Goal: Feedback & Contribution: Contribute content

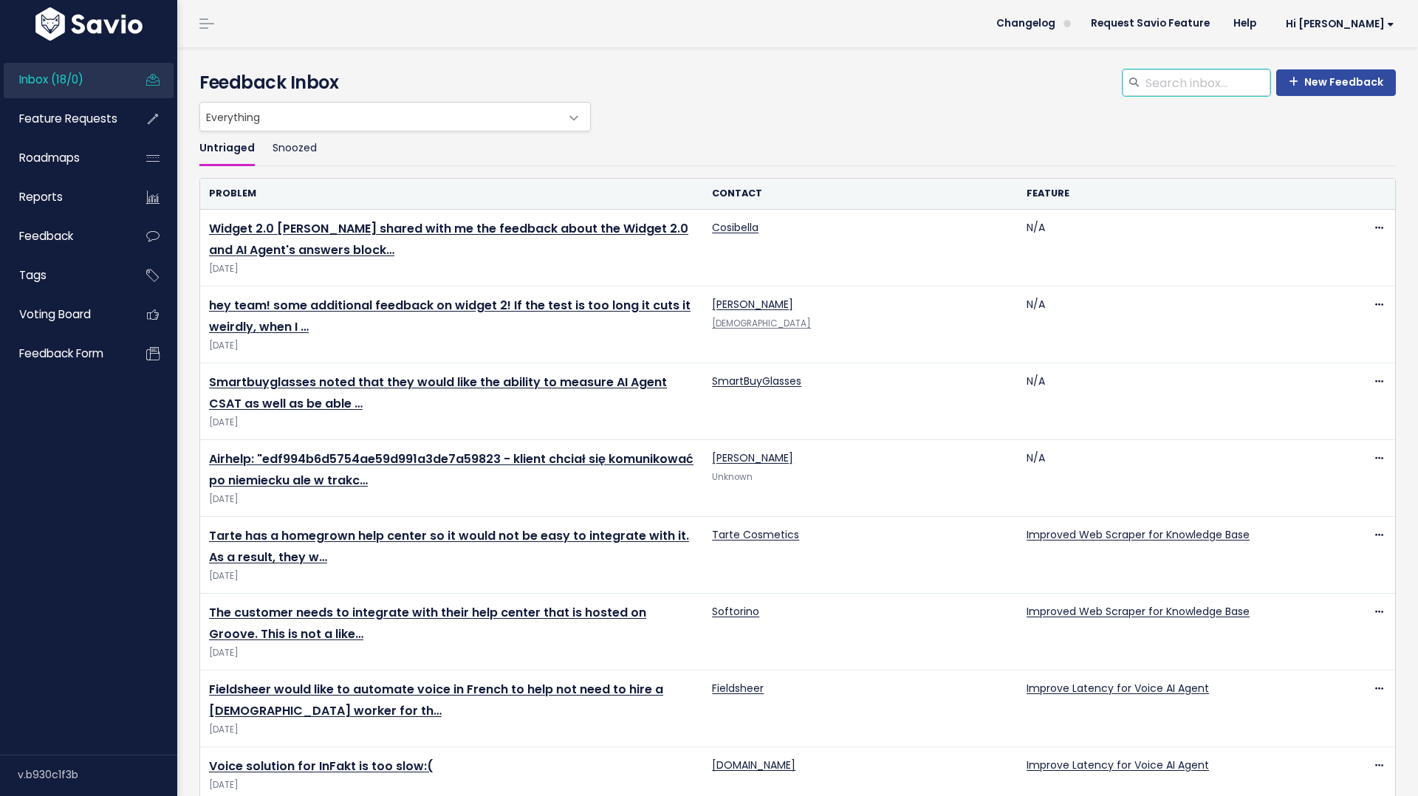
click at [1176, 83] on input "search" at bounding box center [1207, 82] width 126 height 27
type input "scraper"
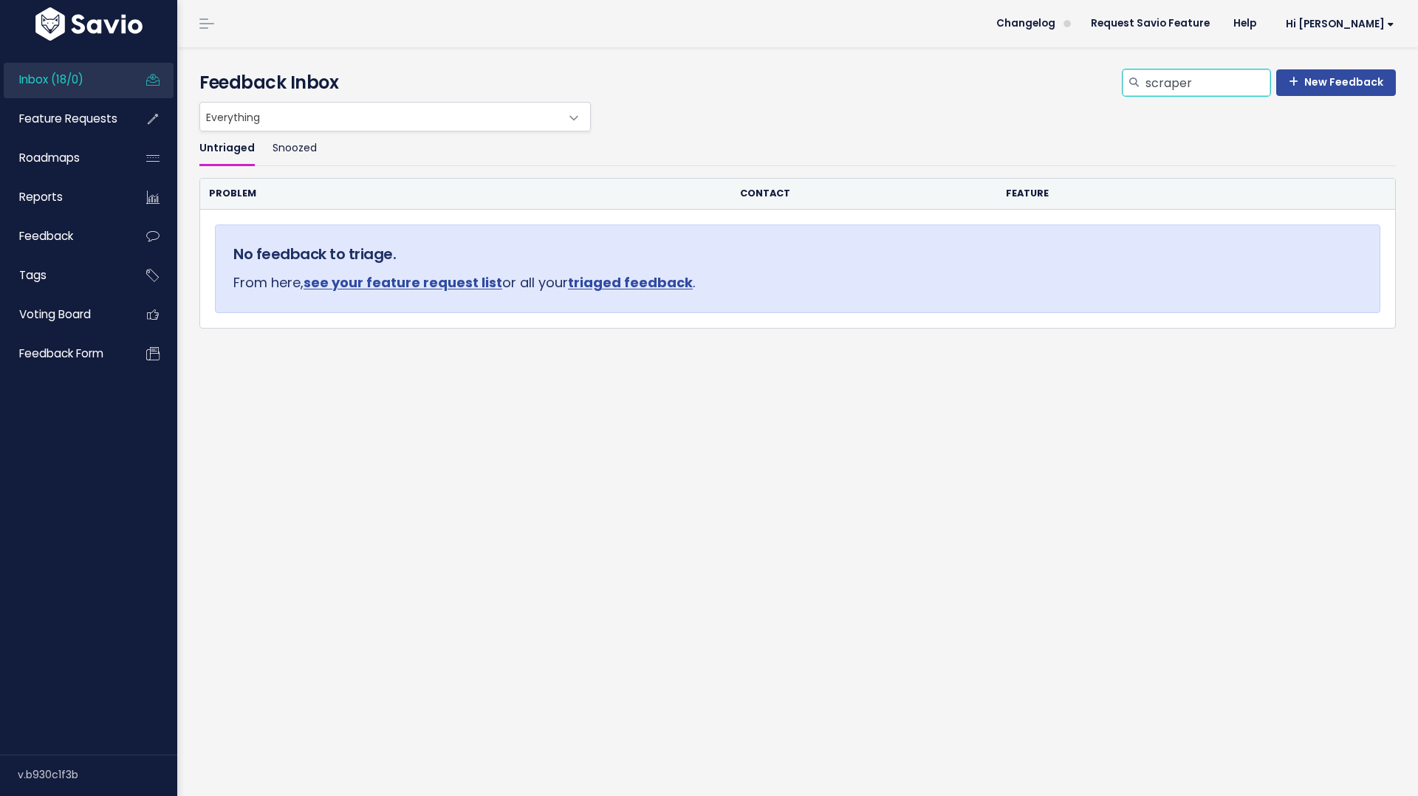
click at [1201, 89] on input "scraper" at bounding box center [1207, 82] width 126 height 27
click at [783, 96] on div "New Feedback Feedback Inbox" at bounding box center [797, 85] width 1218 height 32
click at [75, 109] on link "Feature Requests" at bounding box center [63, 119] width 119 height 34
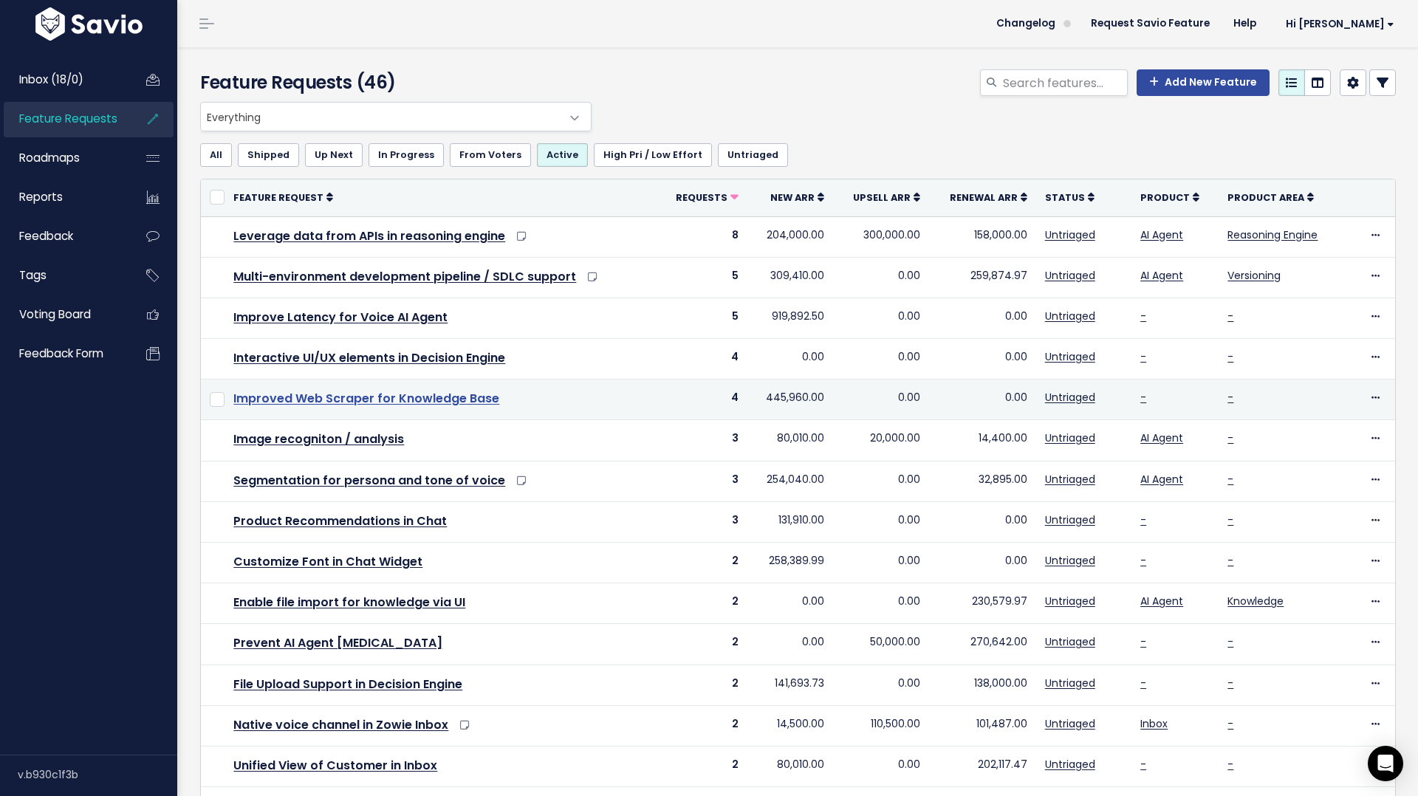
click at [443, 396] on link "Improved Web Scraper for Knowledge Base" at bounding box center [366, 398] width 266 height 17
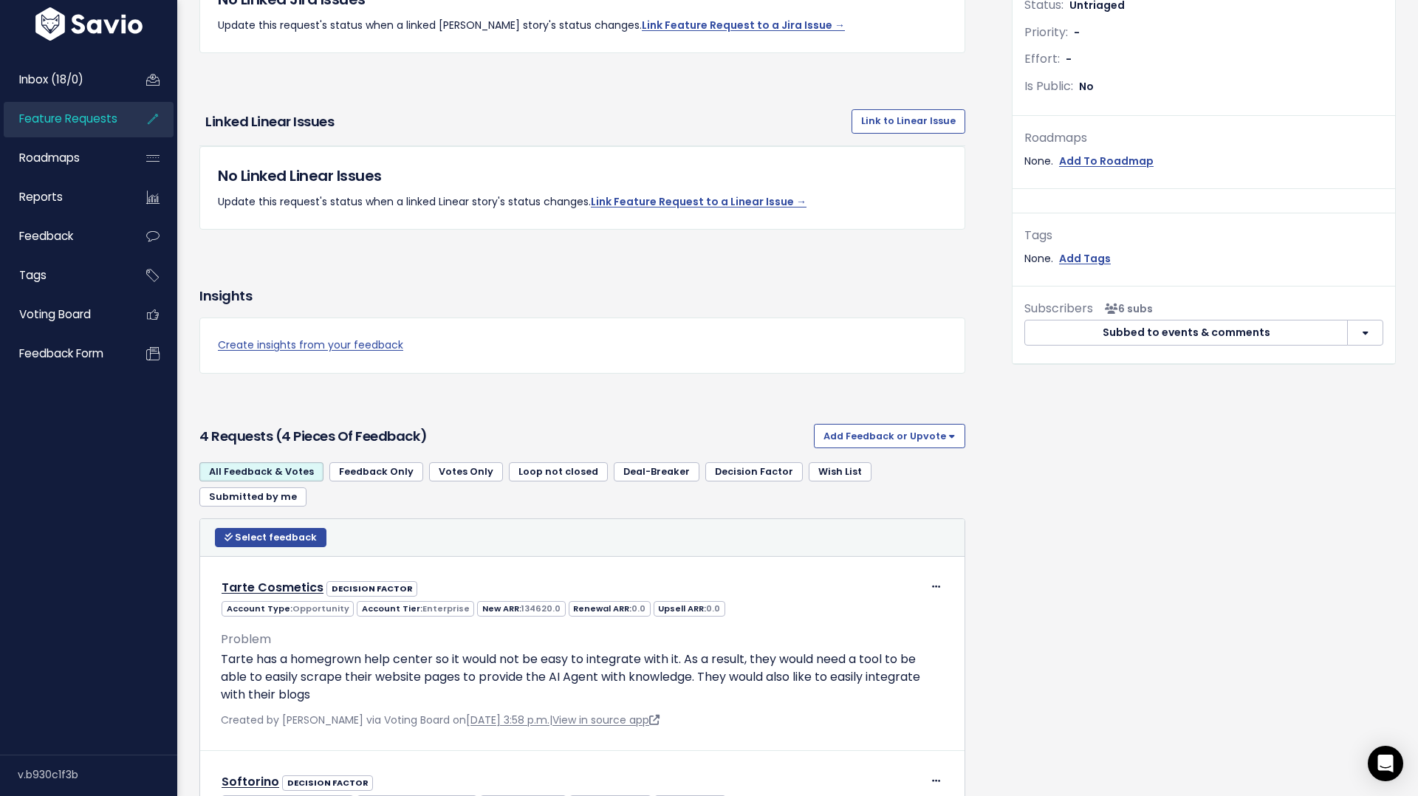
scroll to position [522, 0]
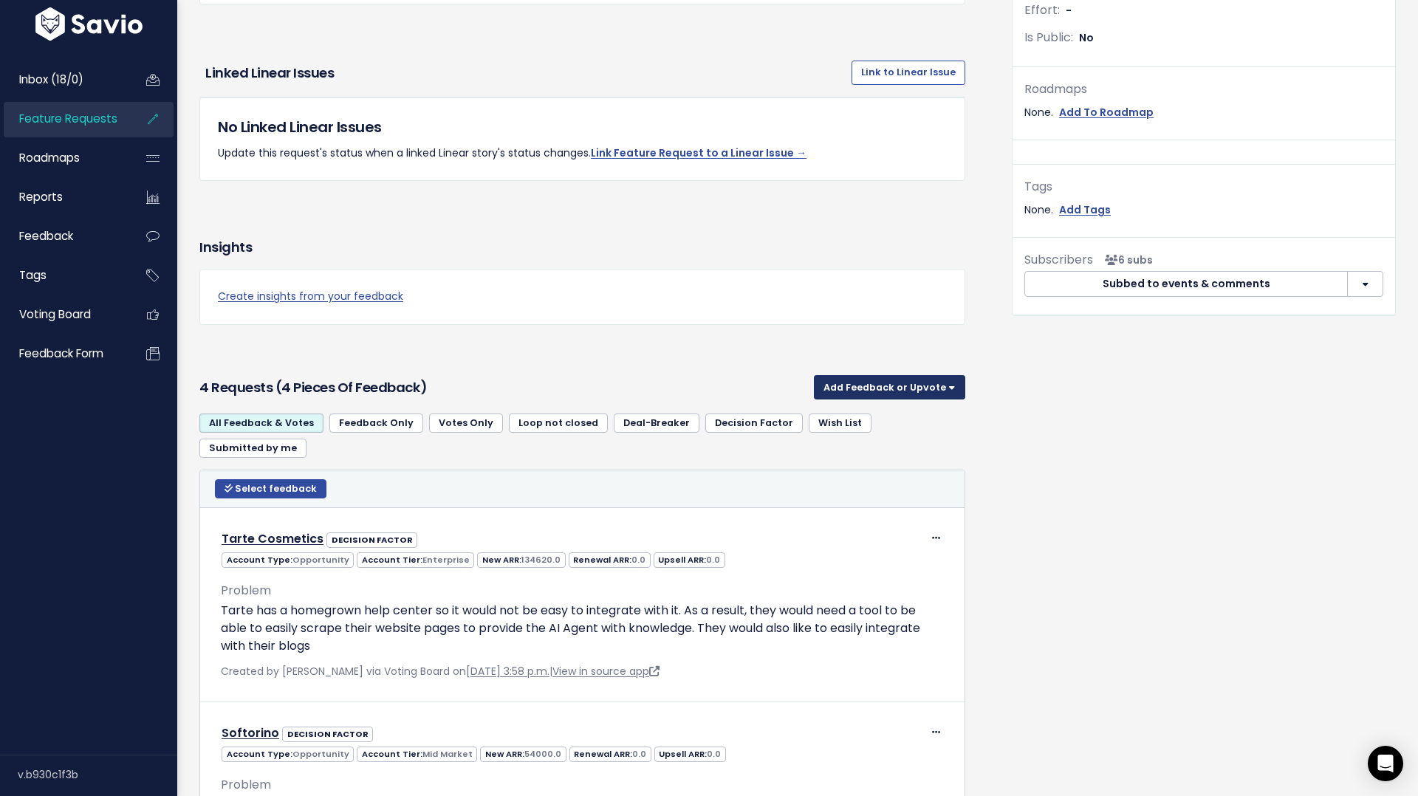
click at [941, 388] on button "Add Feedback or Upvote" at bounding box center [889, 387] width 151 height 24
click at [863, 456] on link "Add Feedback" at bounding box center [890, 454] width 140 height 29
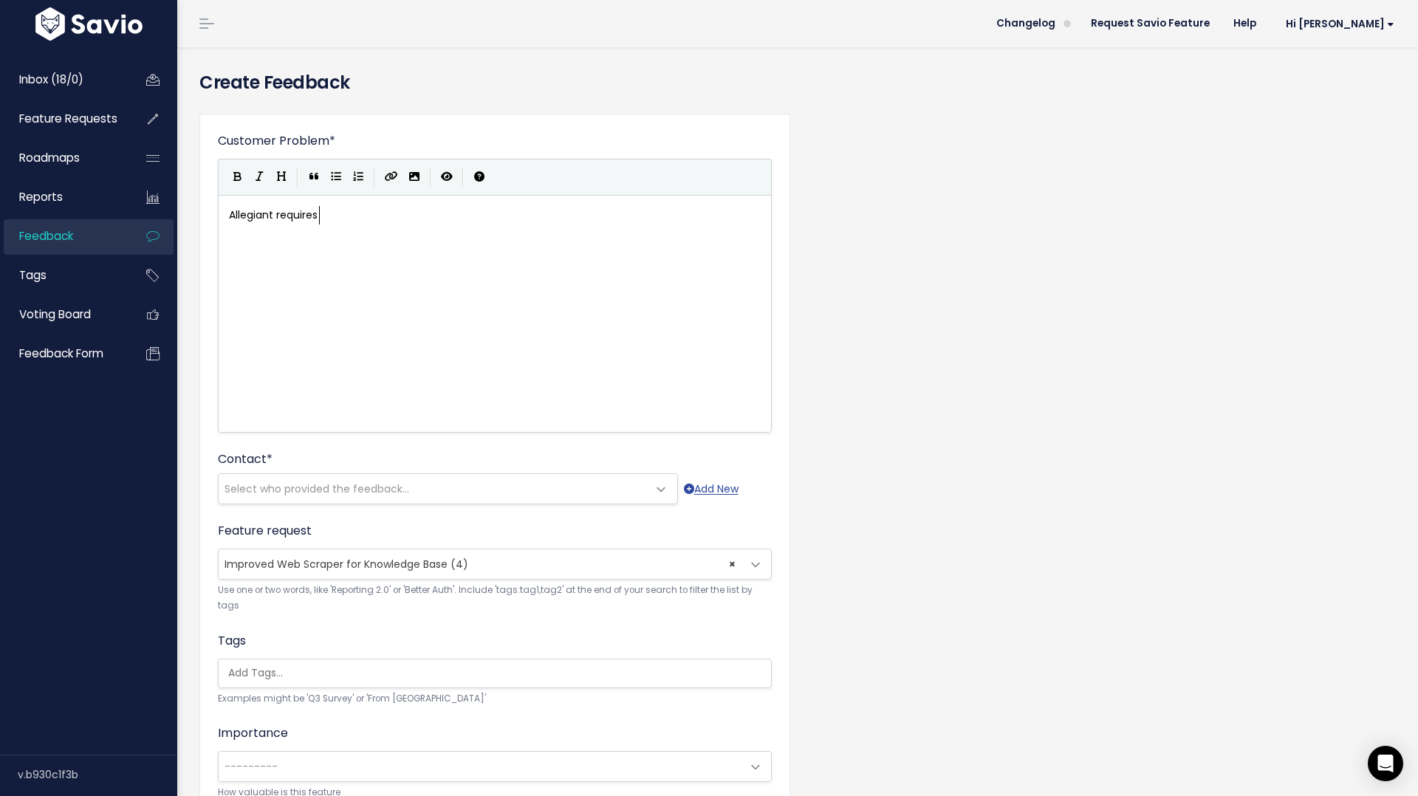
scroll to position [5, 92]
type textarea "Allegiant requires t"
type textarea "the abilit"
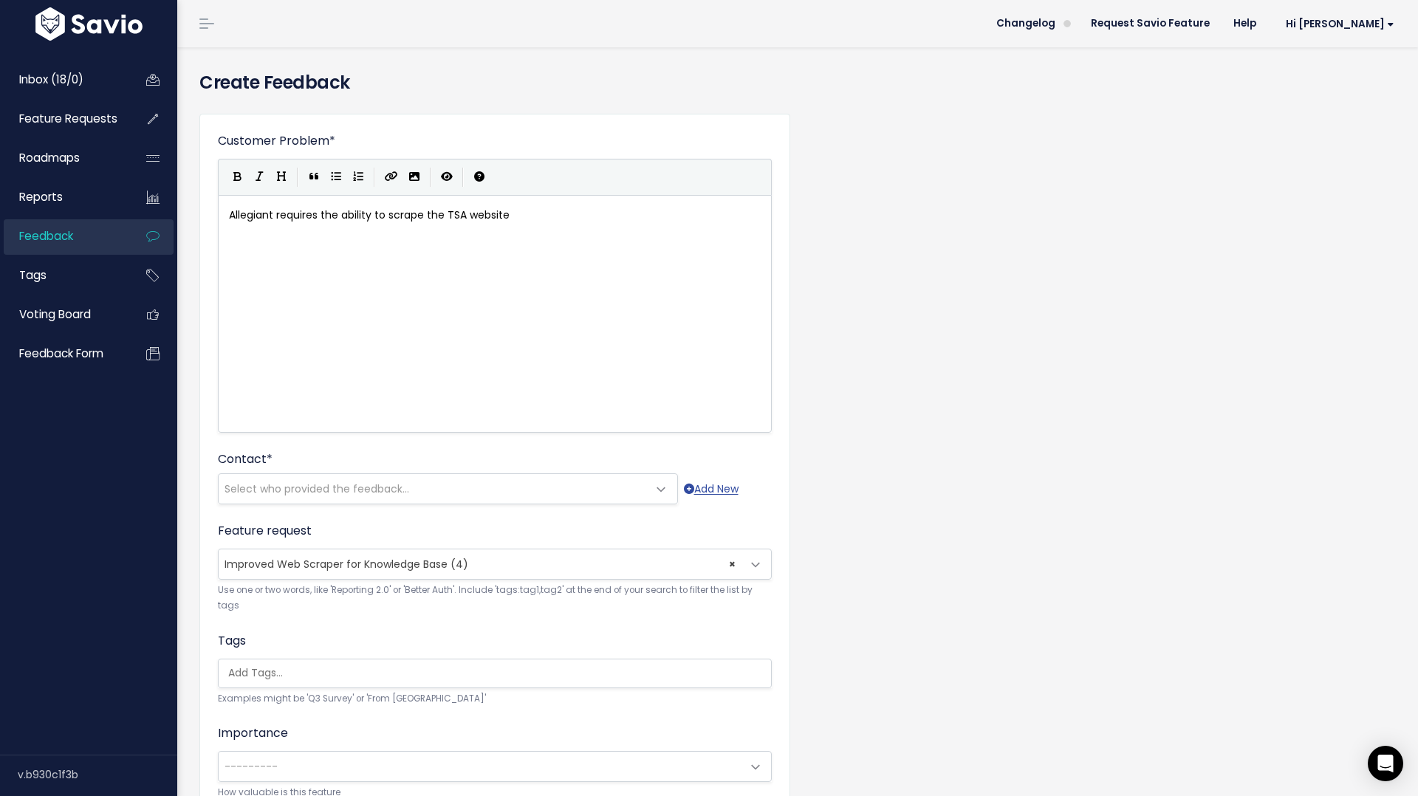
type textarea "y to scrape the TSA website"
drag, startPoint x: 530, startPoint y: 217, endPoint x: 426, endPoint y: 218, distance: 104.1
type textarea "both their own website and the TS"
type textarea "accurate, up to date information on air travel guideleines to customers"
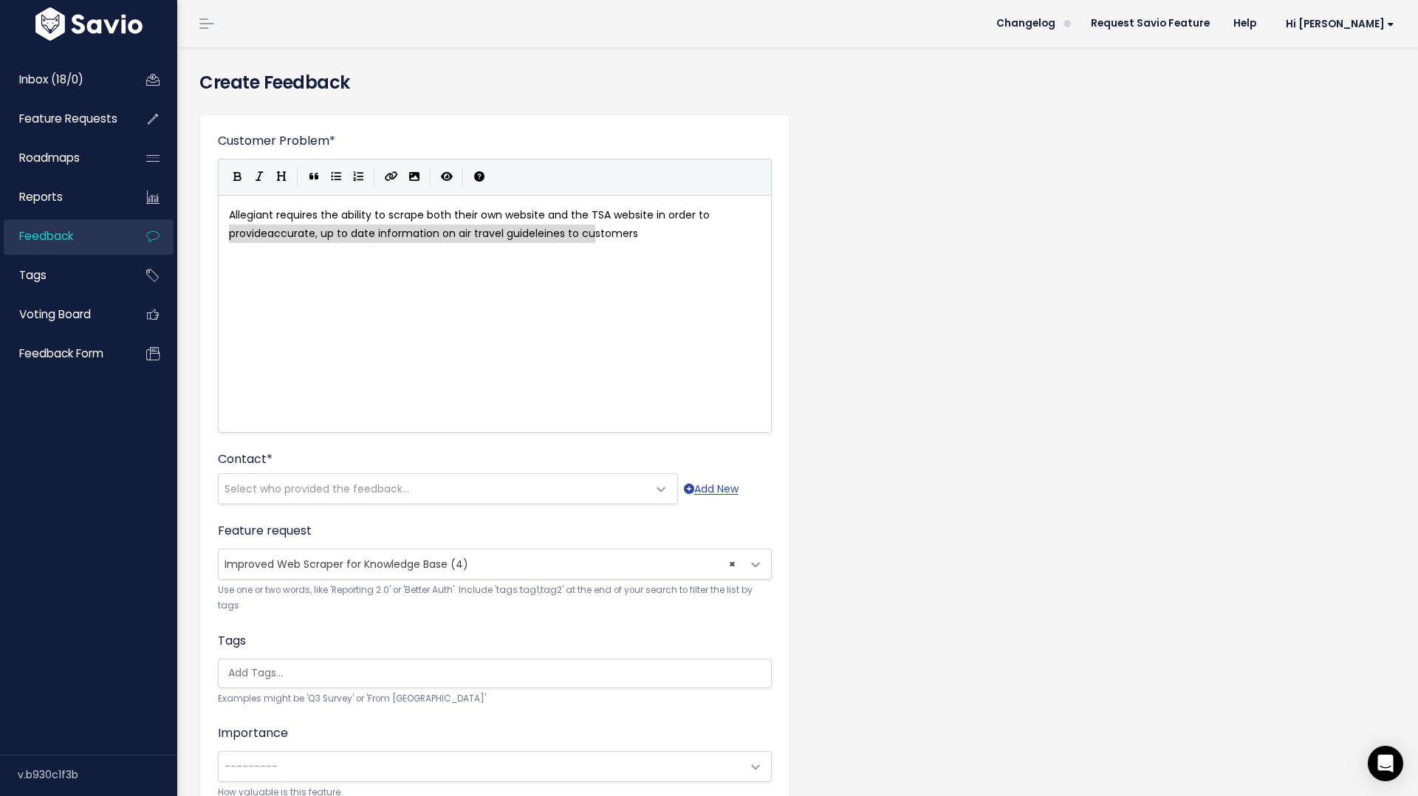
type textarea "Allegiant requires the ability to scrape both their own website and the TSA web…"
drag, startPoint x: 622, startPoint y: 253, endPoint x: 210, endPoint y: 221, distance: 413.2
click at [210, 221] on div "Customer Problem * Allegiant requires the ability to scrape both their own webs…" at bounding box center [494, 536] width 591 height 844
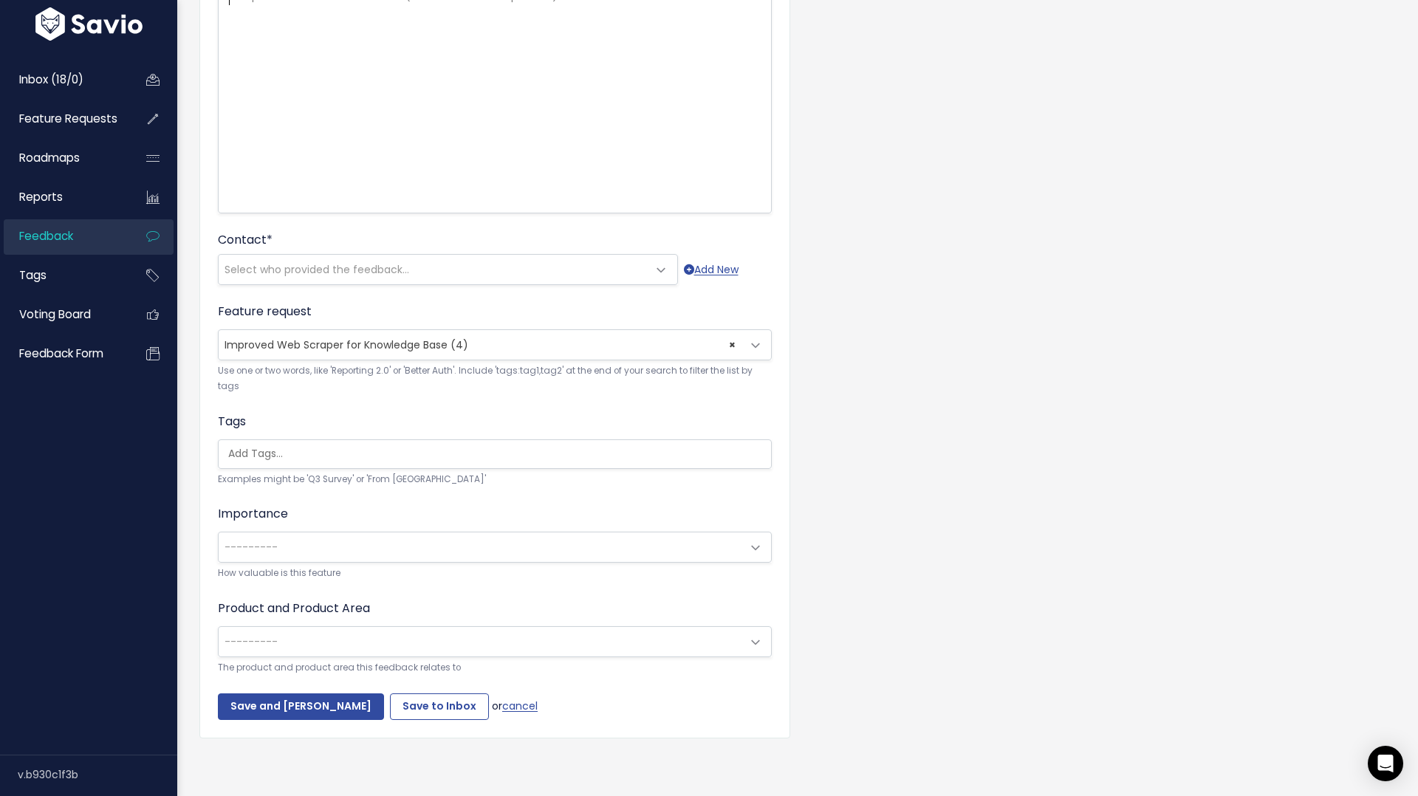
scroll to position [0, 0]
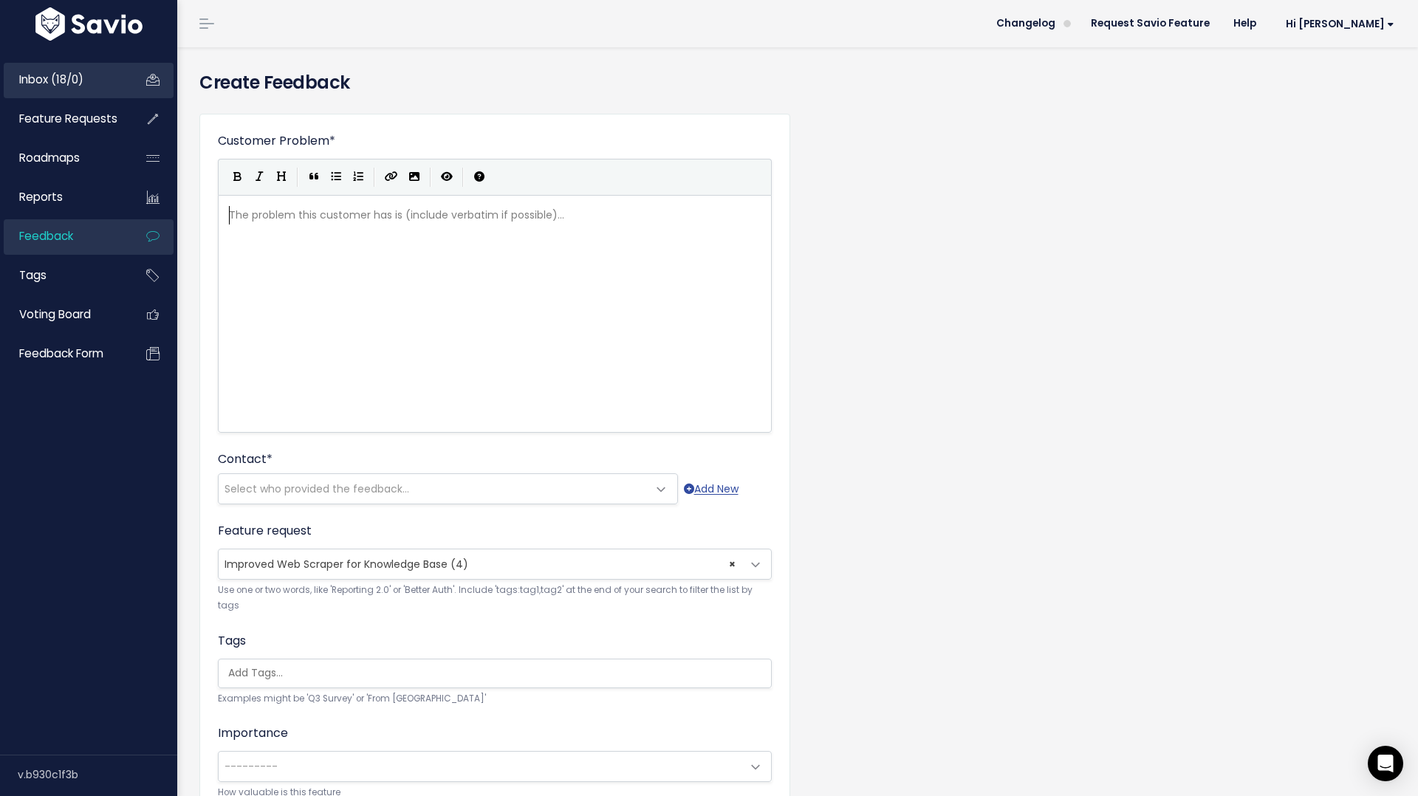
click at [66, 72] on span "Inbox (18/0)" at bounding box center [51, 80] width 64 height 16
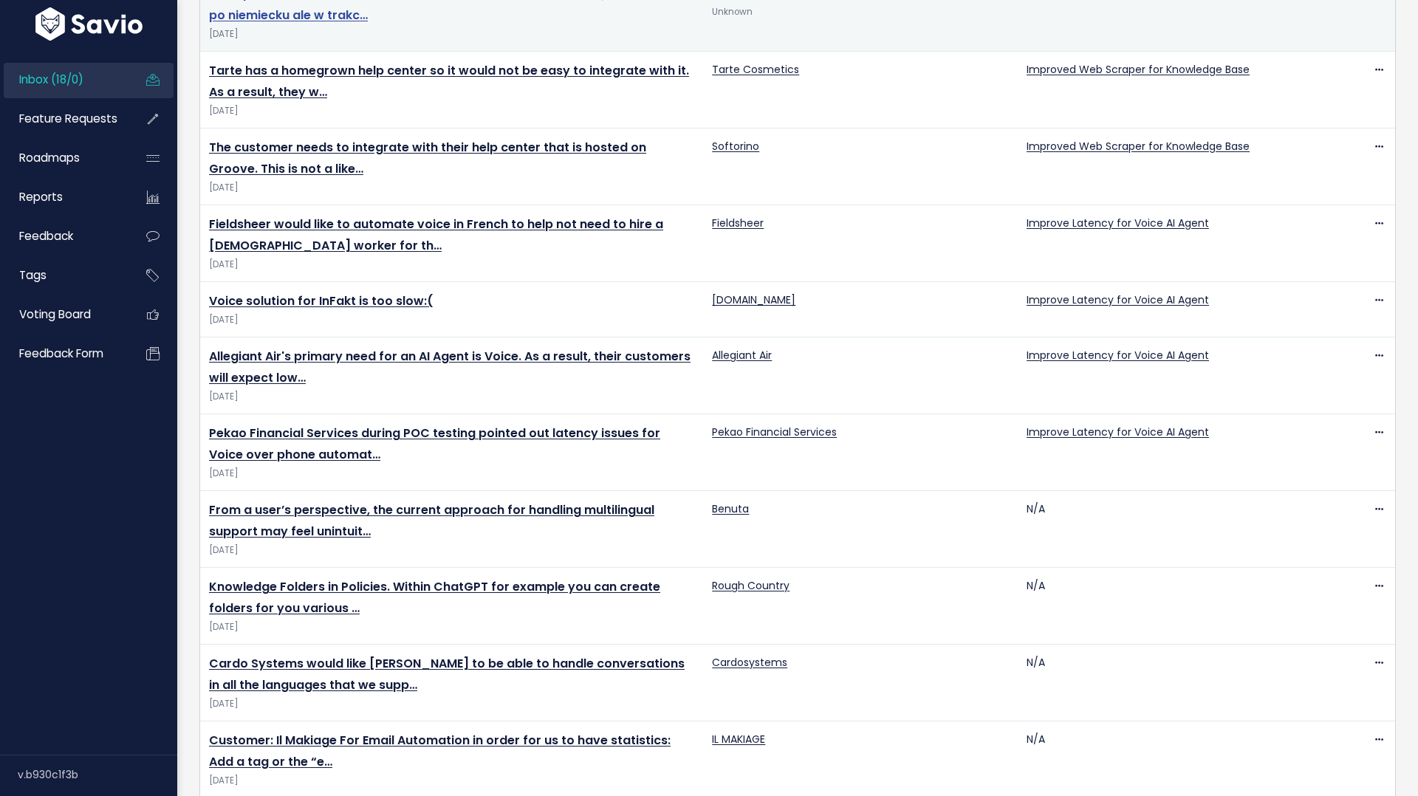
scroll to position [468, 0]
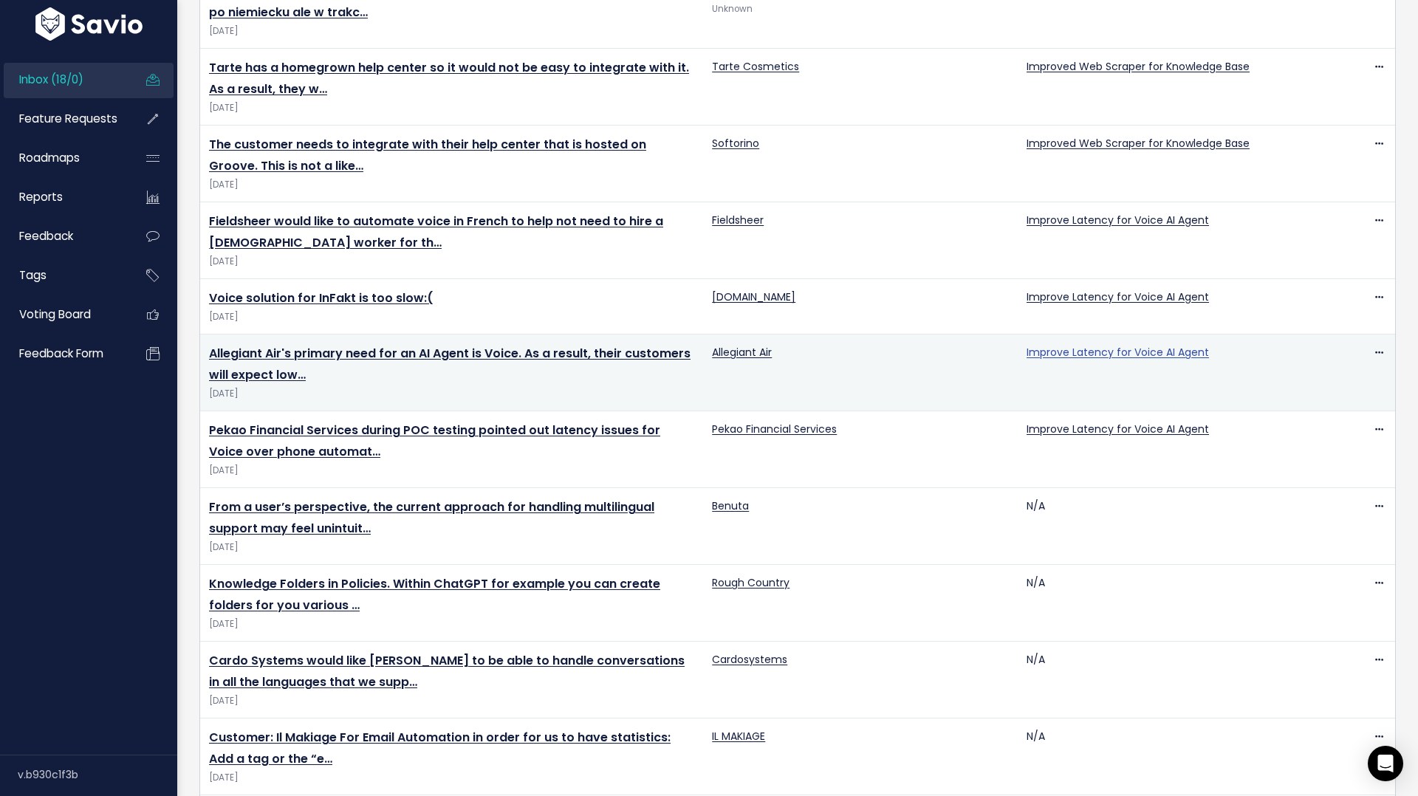
click at [1149, 354] on link "Improve Latency for Voice AI Agent" at bounding box center [1117, 352] width 182 height 15
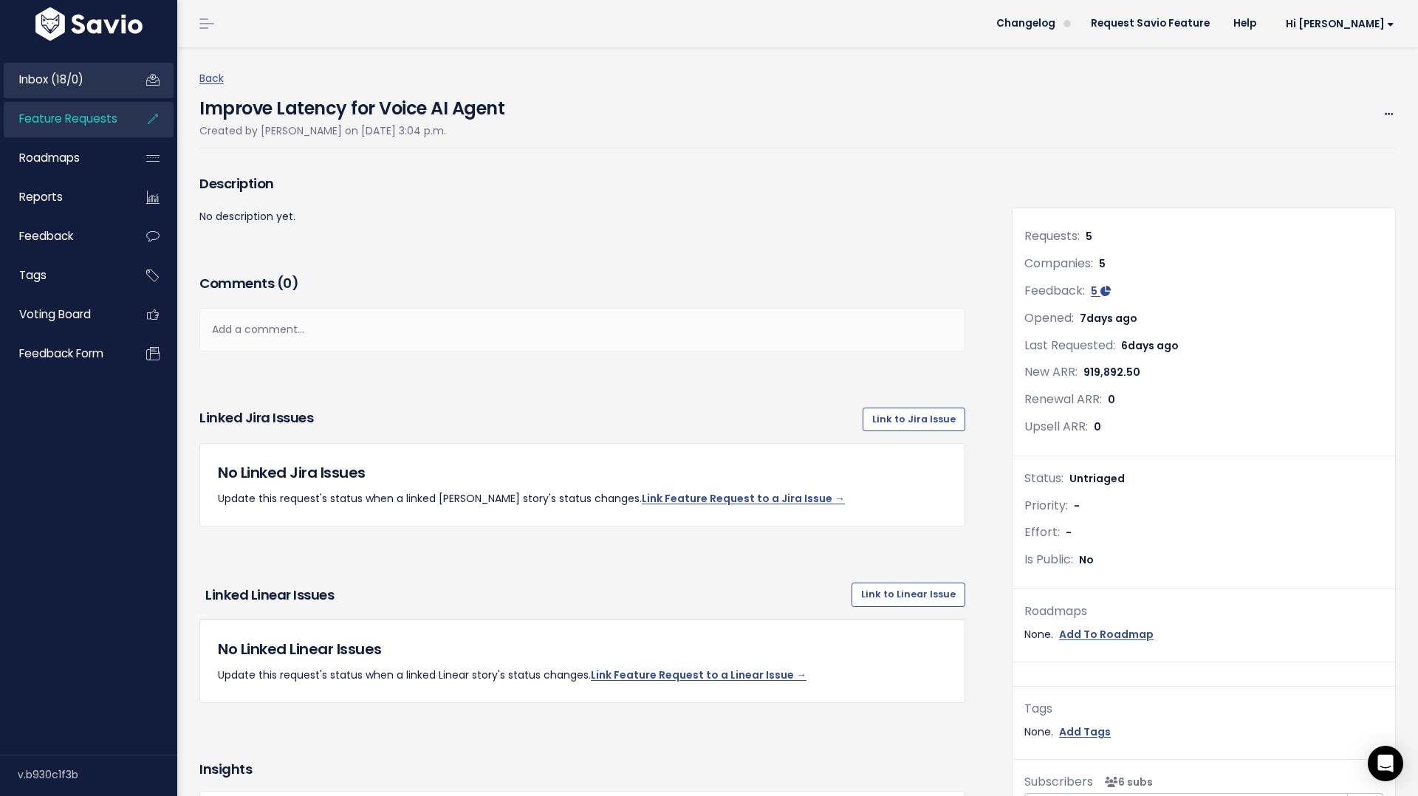
click at [54, 80] on span "Inbox (18/0)" at bounding box center [51, 80] width 64 height 16
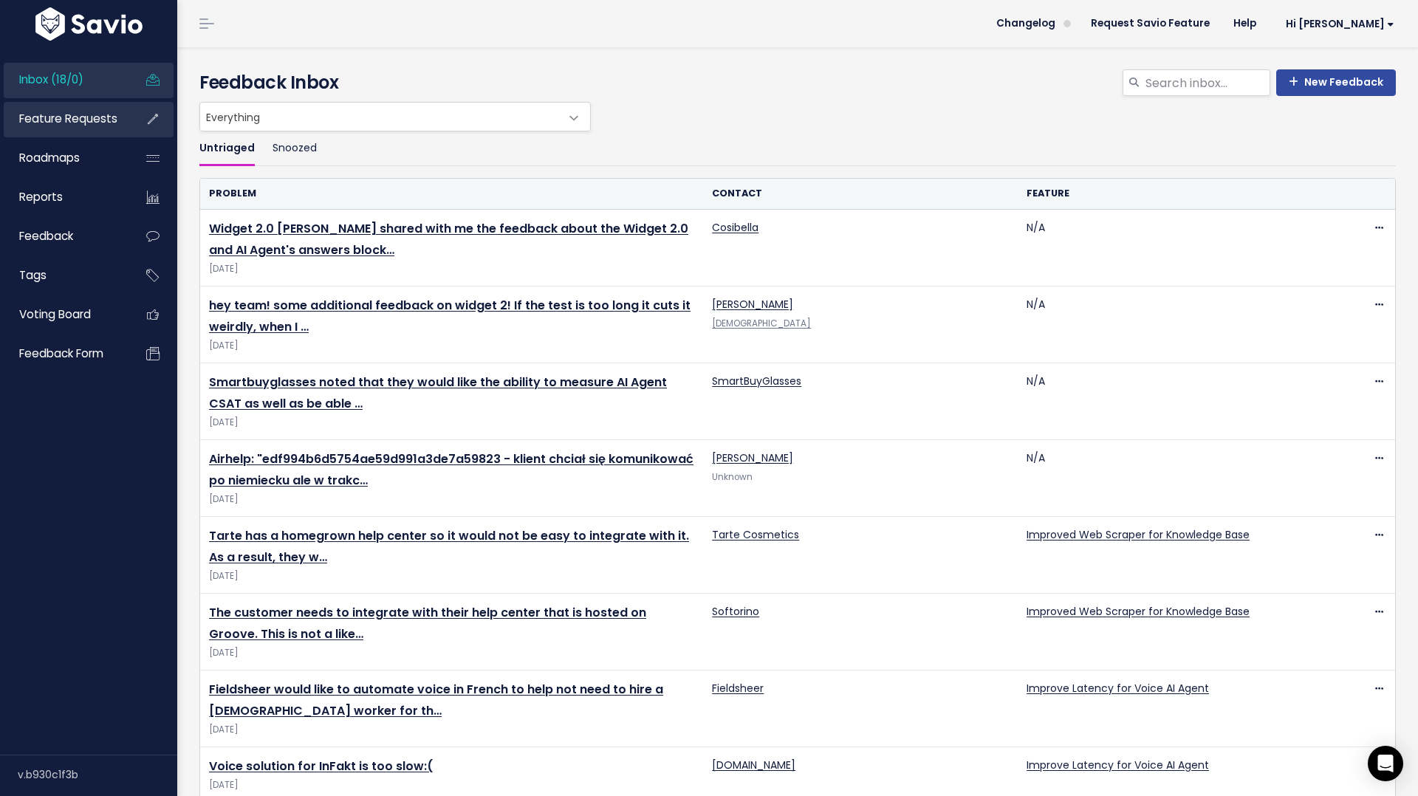
click at [69, 114] on span "Feature Requests" at bounding box center [68, 119] width 98 height 16
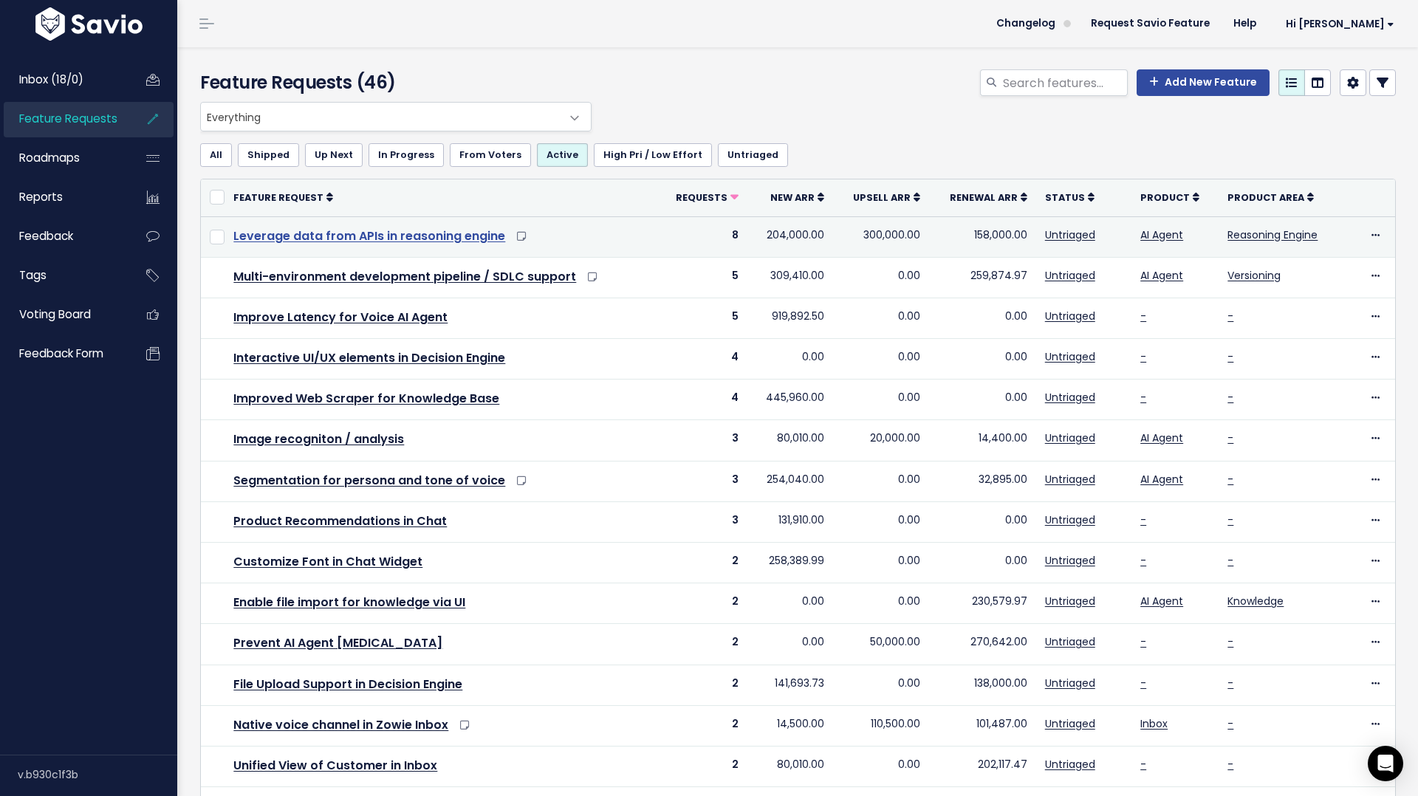
click at [405, 234] on link "Leverage data from APIs in reasoning engine" at bounding box center [369, 235] width 272 height 17
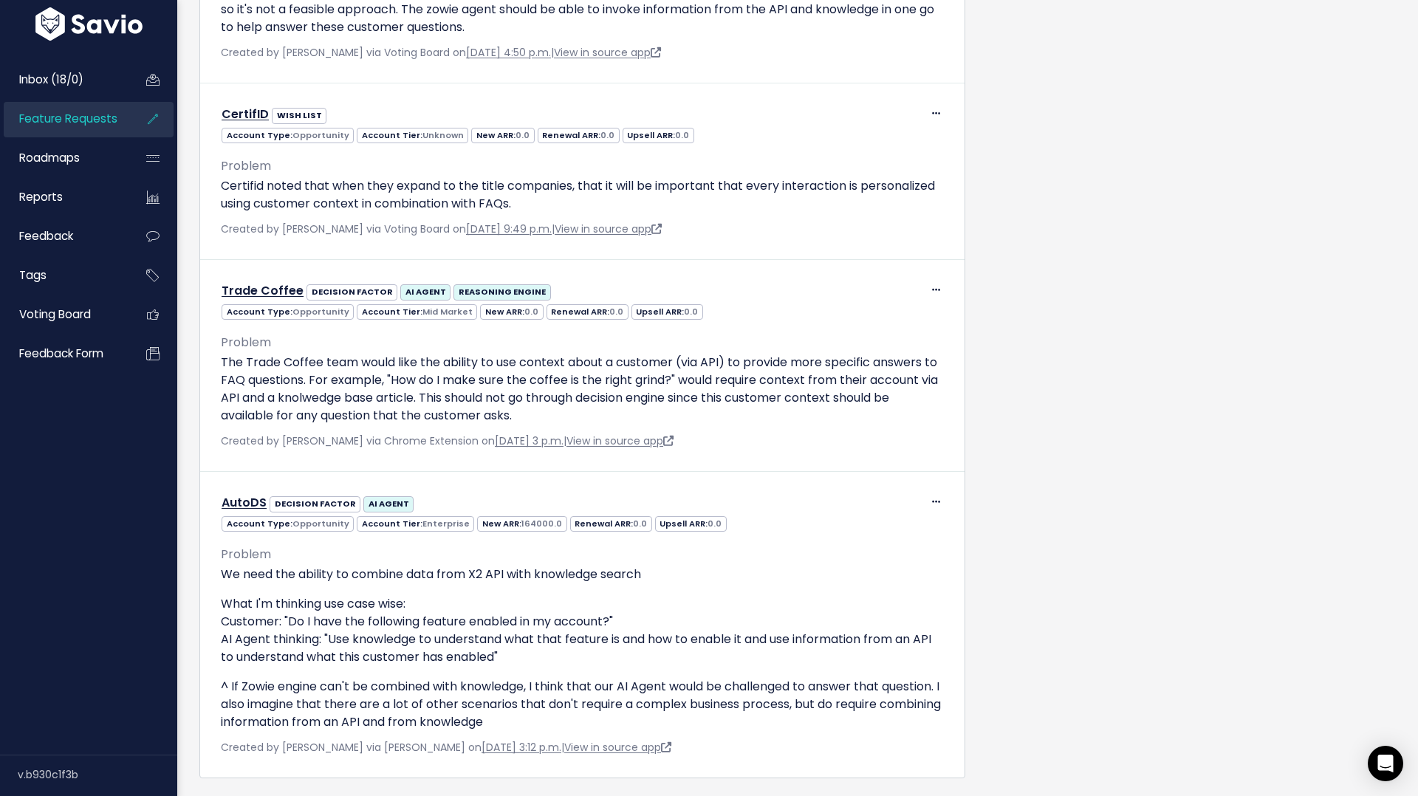
scroll to position [2093, 0]
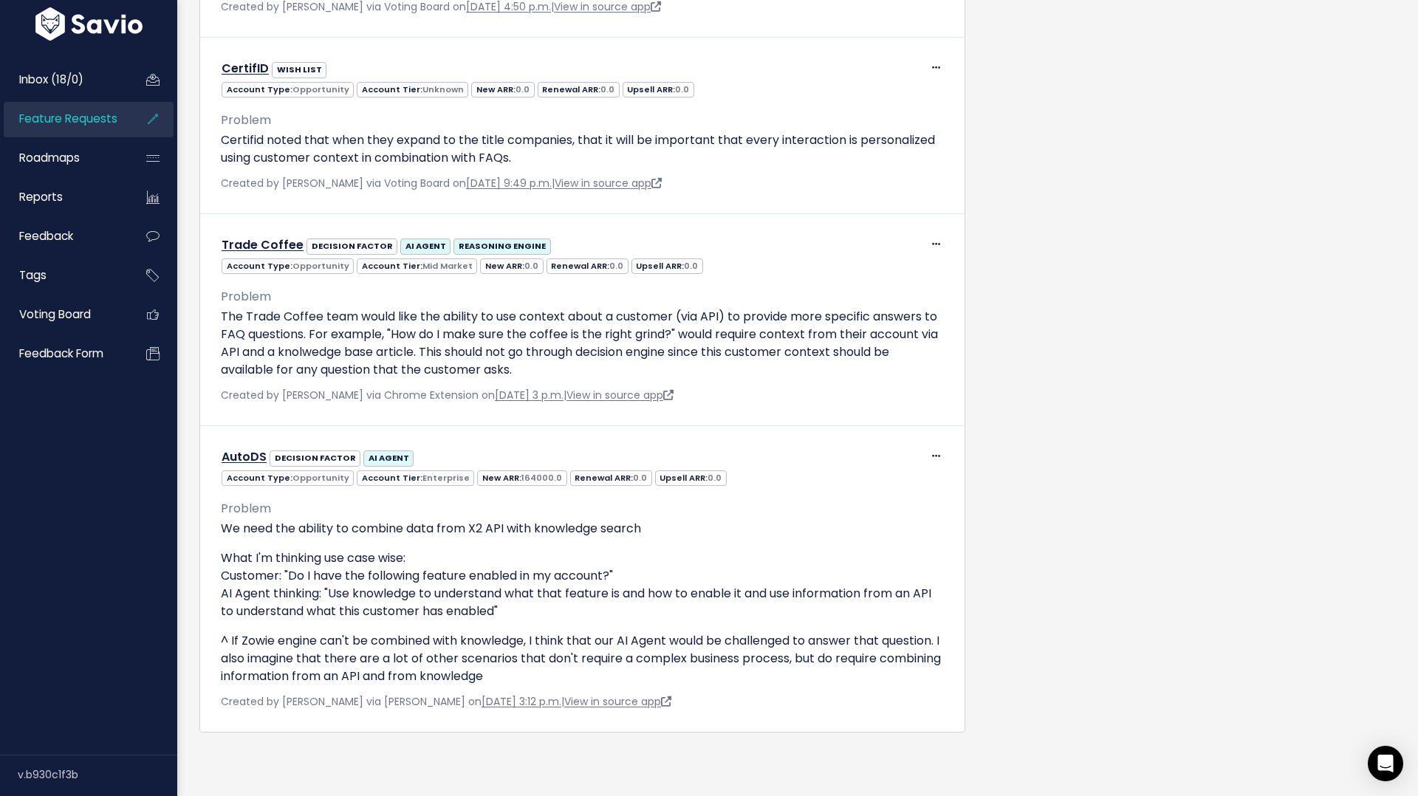
click at [44, 116] on span "Feature Requests" at bounding box center [68, 119] width 98 height 16
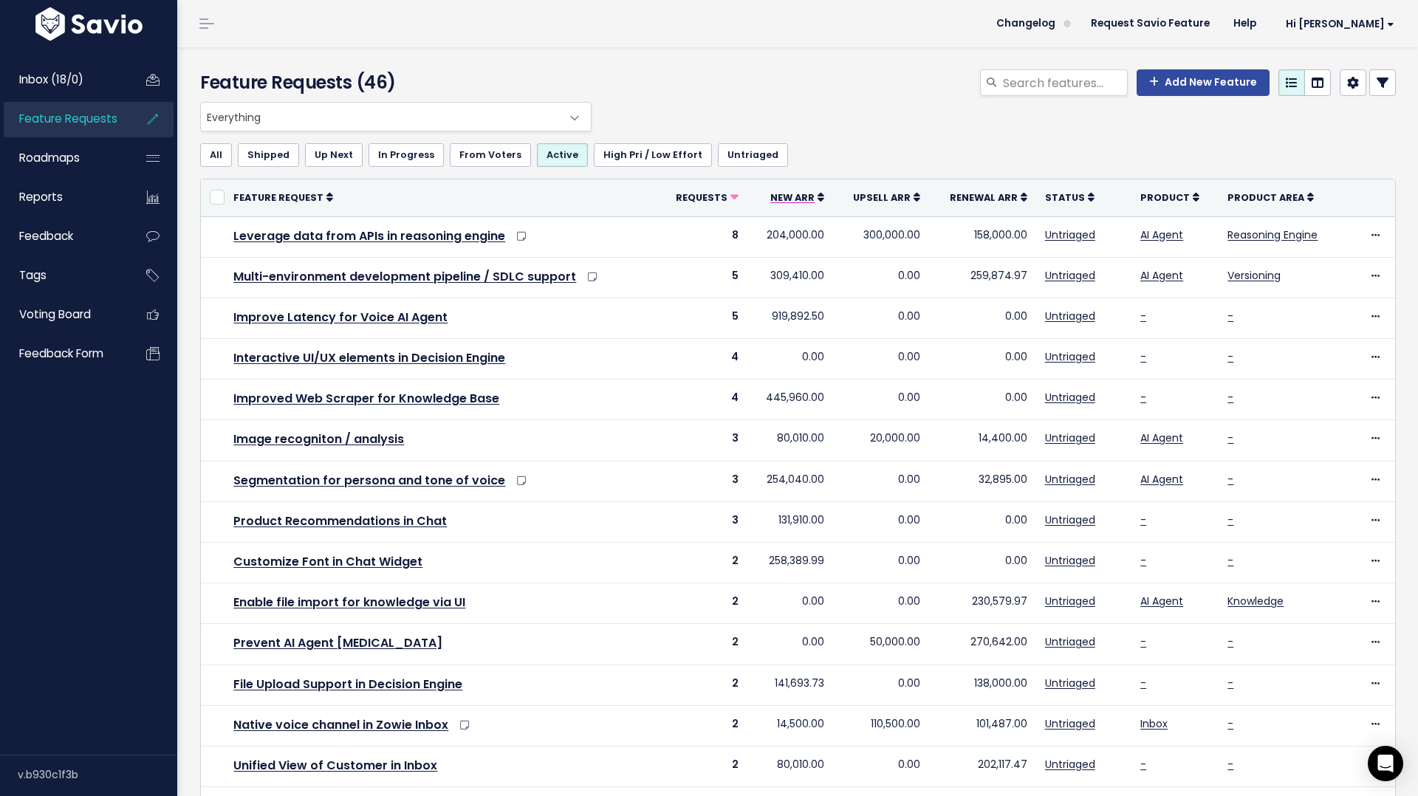
click at [801, 199] on span "New ARR" at bounding box center [792, 197] width 44 height 13
